Goal: Task Accomplishment & Management: Use online tool/utility

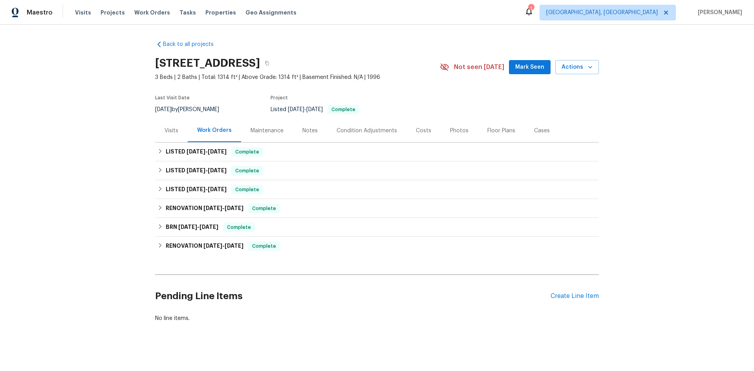
click at [169, 127] on div "Visits" at bounding box center [172, 131] width 14 height 8
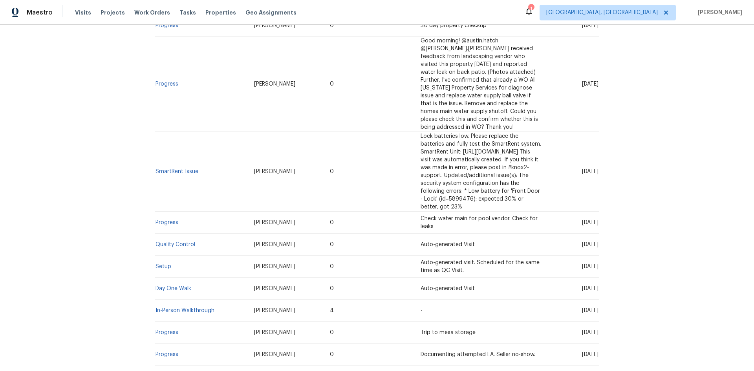
scroll to position [215, 0]
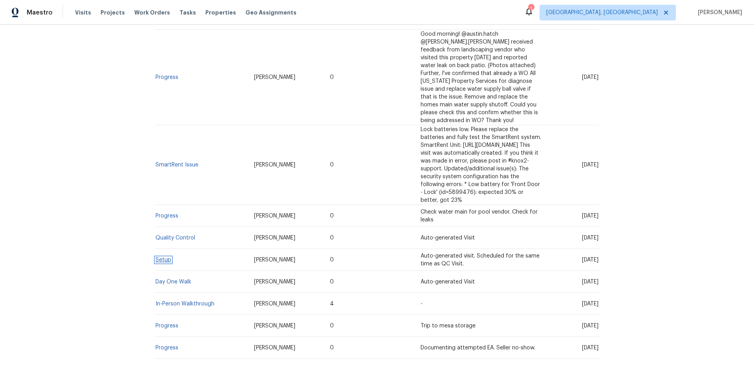
click at [157, 257] on link "Setup" at bounding box center [164, 260] width 16 height 6
